Goal: Entertainment & Leisure: Browse casually

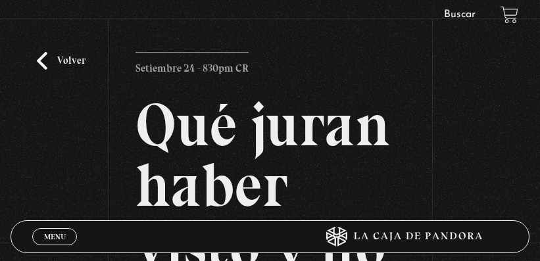
scroll to position [375, 0]
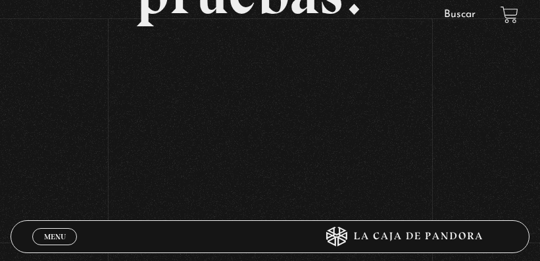
drag, startPoint x: 5, startPoint y: 53, endPoint x: 138, endPoint y: 138, distance: 156.9
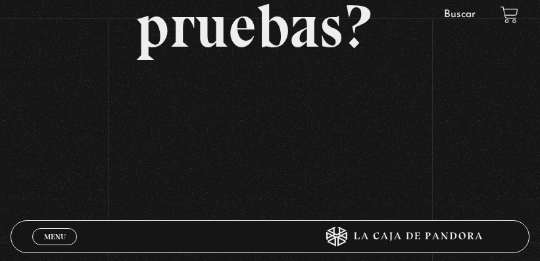
scroll to position [407, 0]
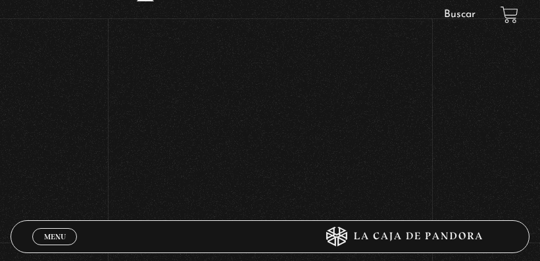
click at [123, 205] on div "Menu Cerrar [PERSON_NAME] En vivos Pandora Centinelas Mi cuenta Salir [GEOGRAPH…" at bounding box center [270, 31] width 540 height 863
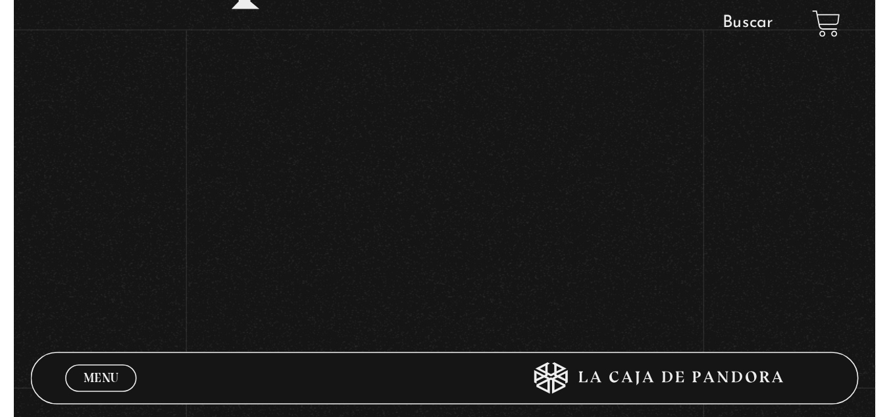
scroll to position [375, 0]
